Goal: Obtain resource: Download file/media

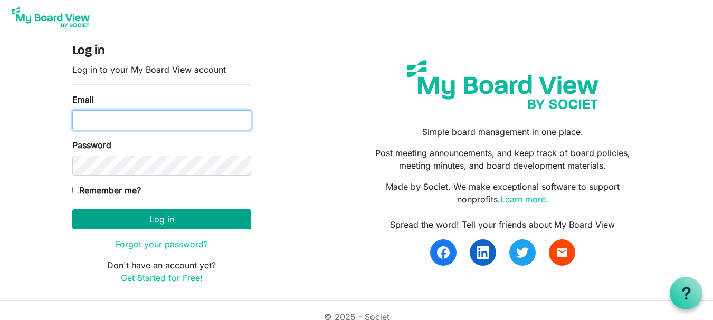
type input "angiecody77@gmail.com"
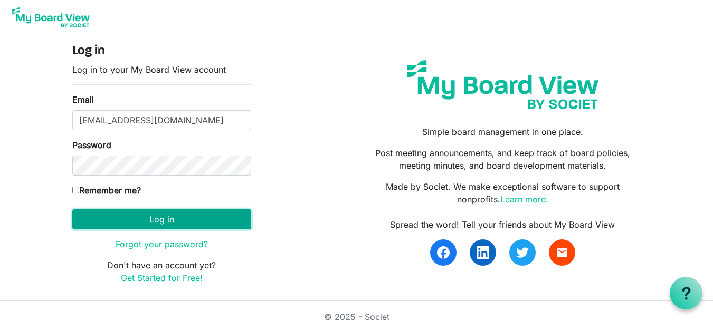
click at [141, 217] on button "Log in" at bounding box center [161, 220] width 179 height 20
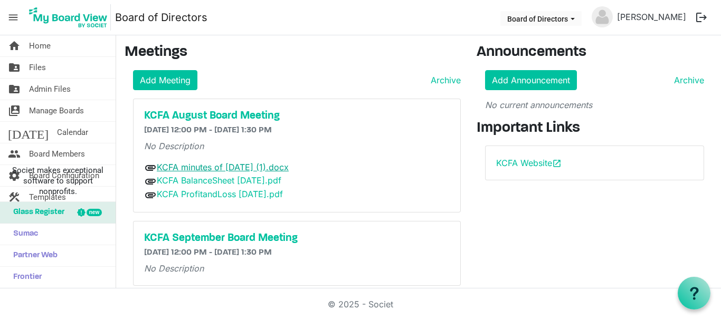
click at [207, 170] on link "KCFA minutes of [DATE] (1).docx" at bounding box center [223, 167] width 132 height 11
click at [195, 184] on link "KCFA BalanceSheet [DATE].pdf" at bounding box center [219, 180] width 125 height 11
click at [206, 179] on link "KCFA BalanceSheet [DATE].pdf" at bounding box center [219, 180] width 125 height 11
click at [203, 194] on link "KCFA ProfitandLoss [DATE].pdf" at bounding box center [220, 194] width 126 height 11
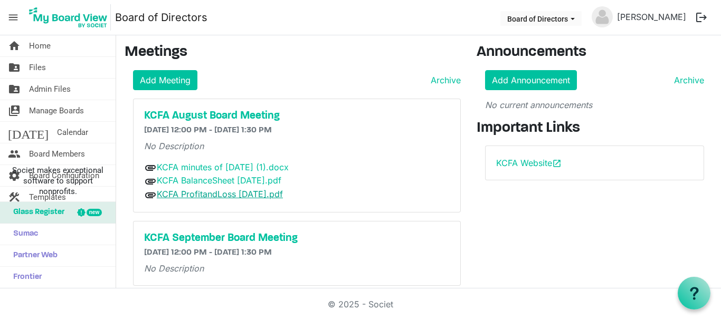
click at [203, 194] on link "KCFA ProfitandLoss [DATE].pdf" at bounding box center [220, 194] width 126 height 11
click at [229, 169] on link "KCFA minutes of [DATE] (1).docx" at bounding box center [223, 167] width 132 height 11
